Goal: Navigation & Orientation: Understand site structure

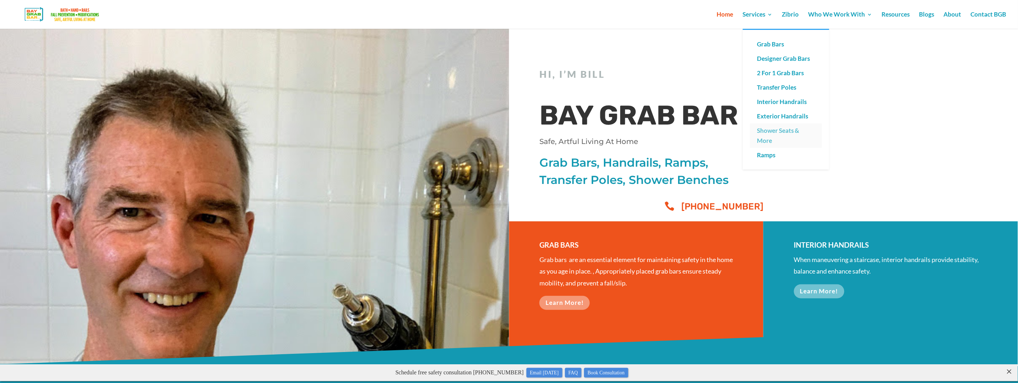
click at [784, 127] on link "Shower Seats & More" at bounding box center [786, 135] width 72 height 24
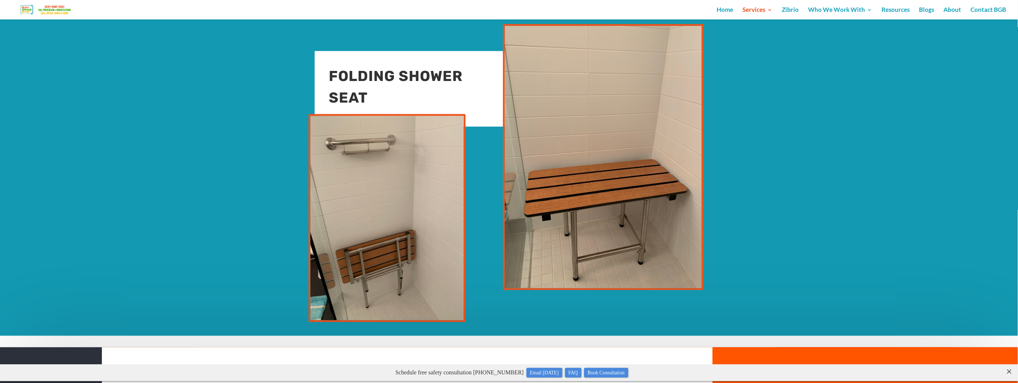
scroll to position [248, 0]
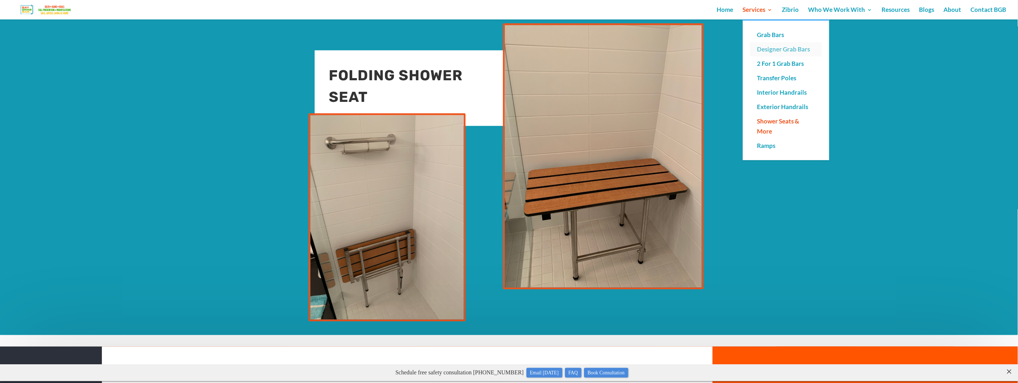
click at [775, 46] on link "Designer Grab Bars" at bounding box center [786, 49] width 72 height 14
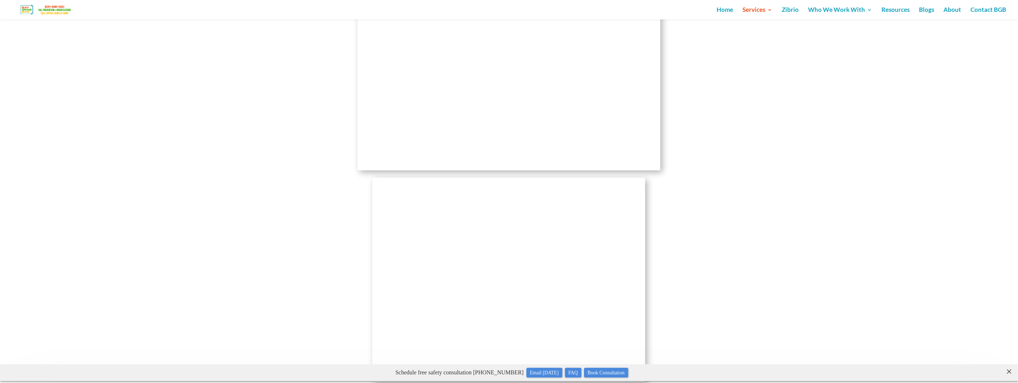
scroll to position [2027, 0]
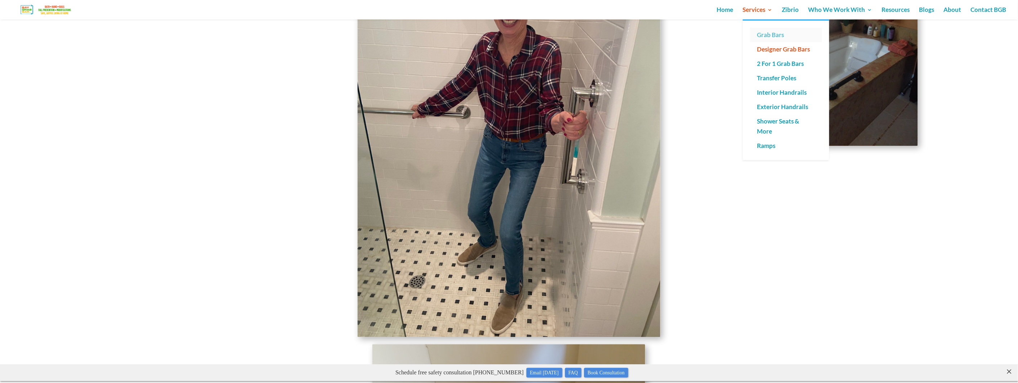
click at [767, 36] on link "Grab Bars" at bounding box center [786, 35] width 72 height 14
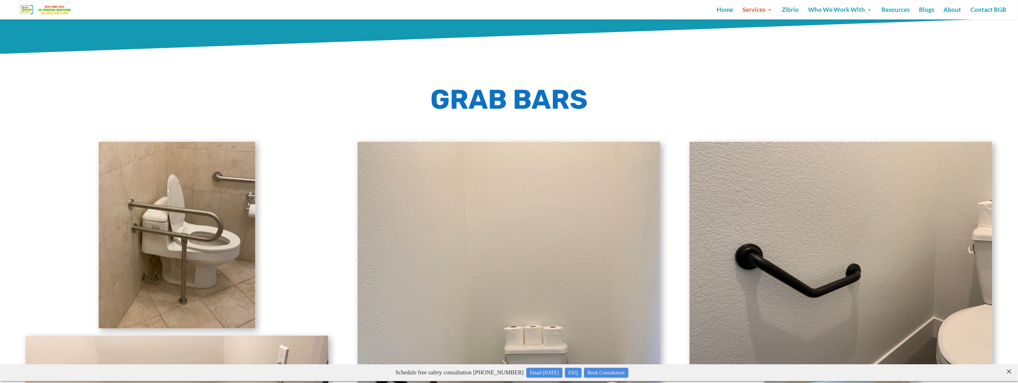
scroll to position [476, 0]
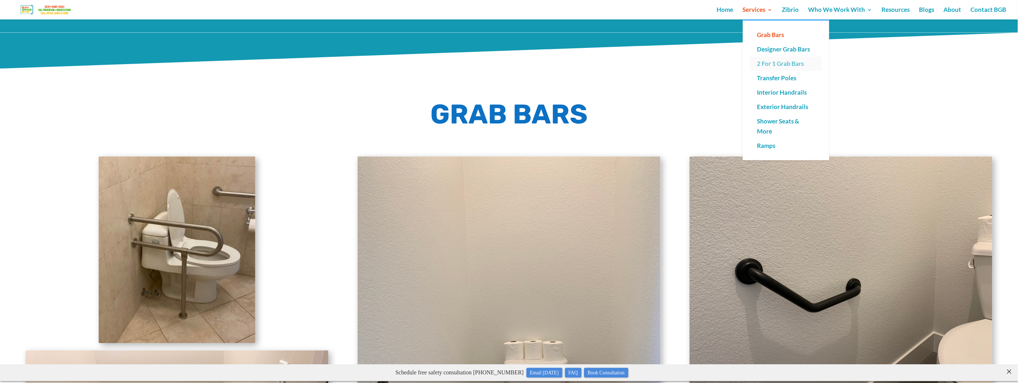
click at [783, 64] on link "2 For 1 Grab Bars" at bounding box center [786, 64] width 72 height 14
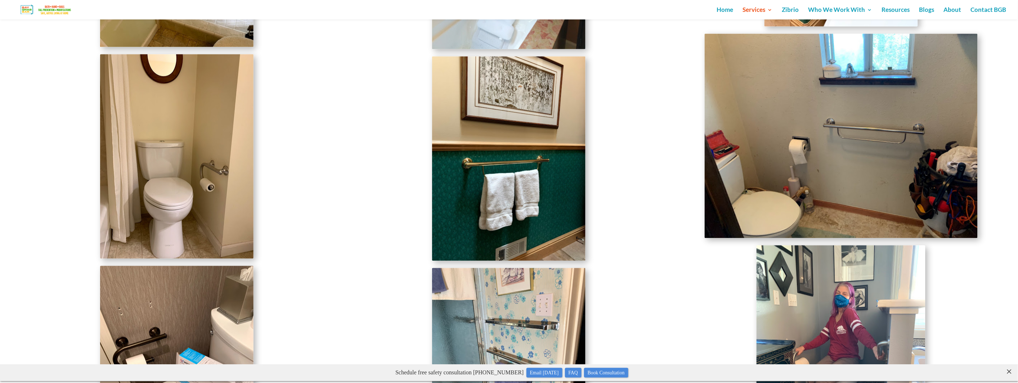
scroll to position [1891, 0]
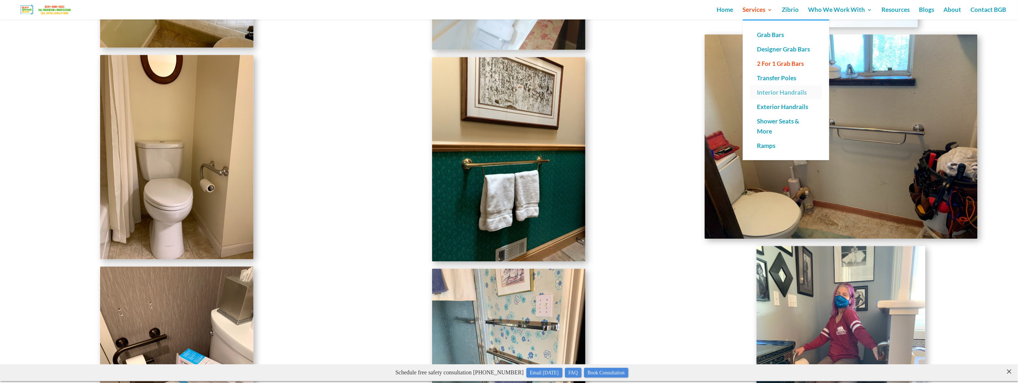
click at [782, 92] on link "Interior Handrails" at bounding box center [786, 92] width 72 height 14
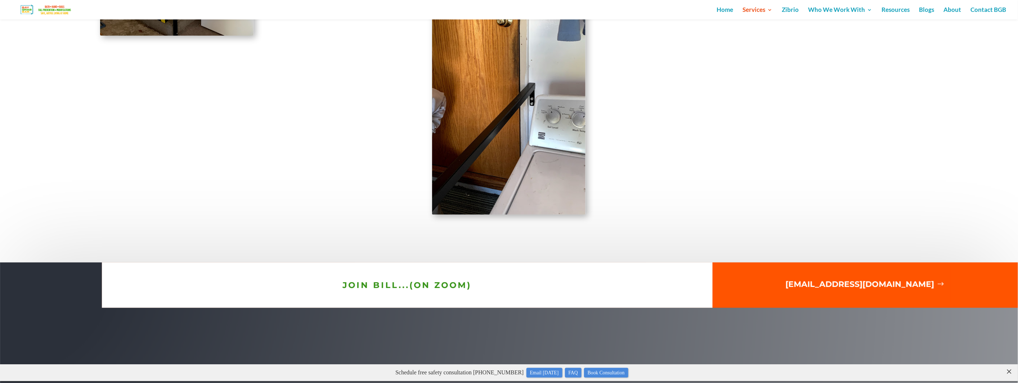
scroll to position [2513, 0]
